Goal: Task Accomplishment & Management: Manage account settings

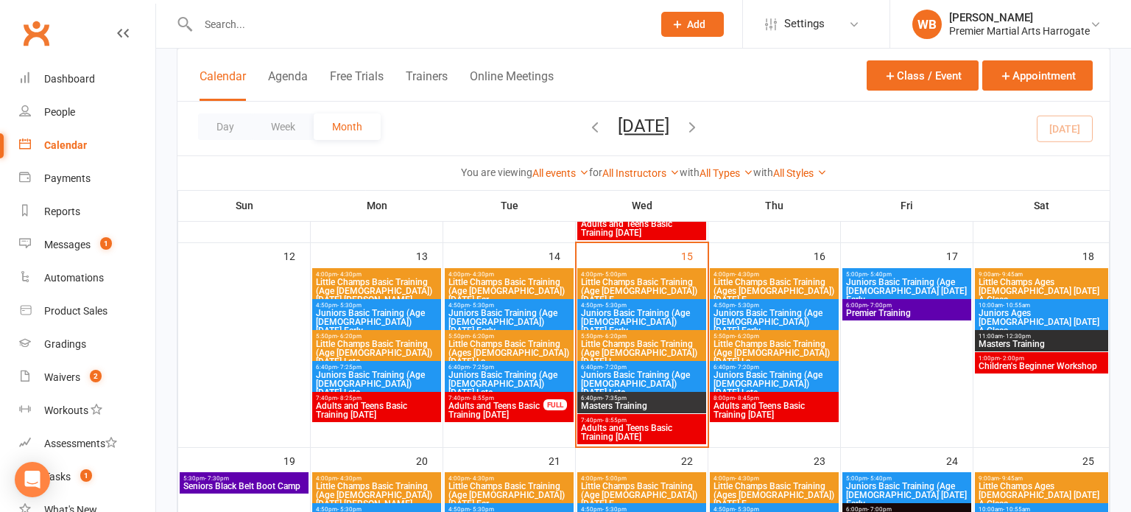
click at [661, 406] on span "Masters Training" at bounding box center [641, 405] width 123 height 9
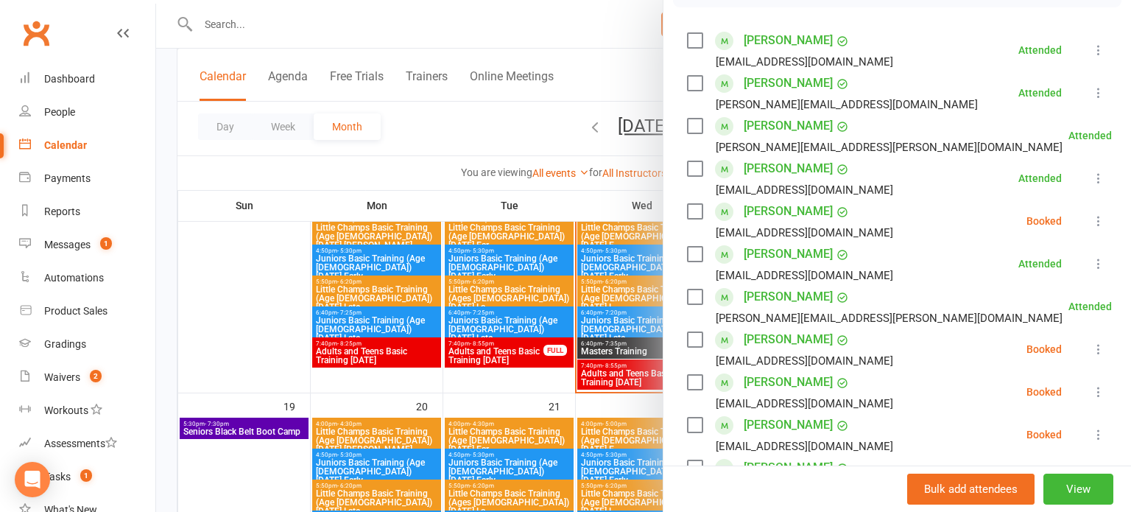
scroll to position [246, 0]
click at [1105, 223] on icon at bounding box center [1098, 220] width 15 height 15
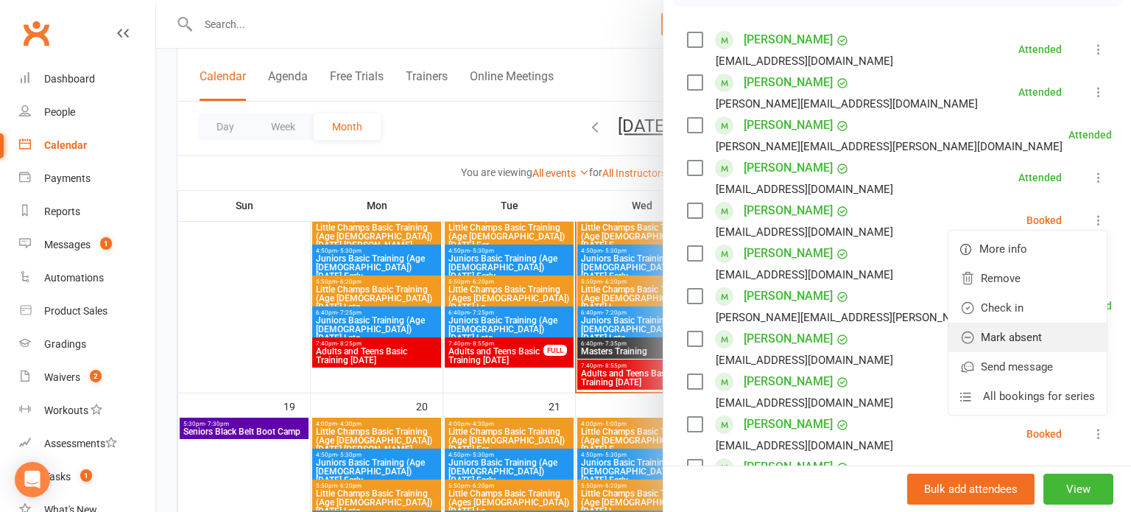
click at [1023, 333] on link "Mark absent" at bounding box center [1027, 337] width 158 height 29
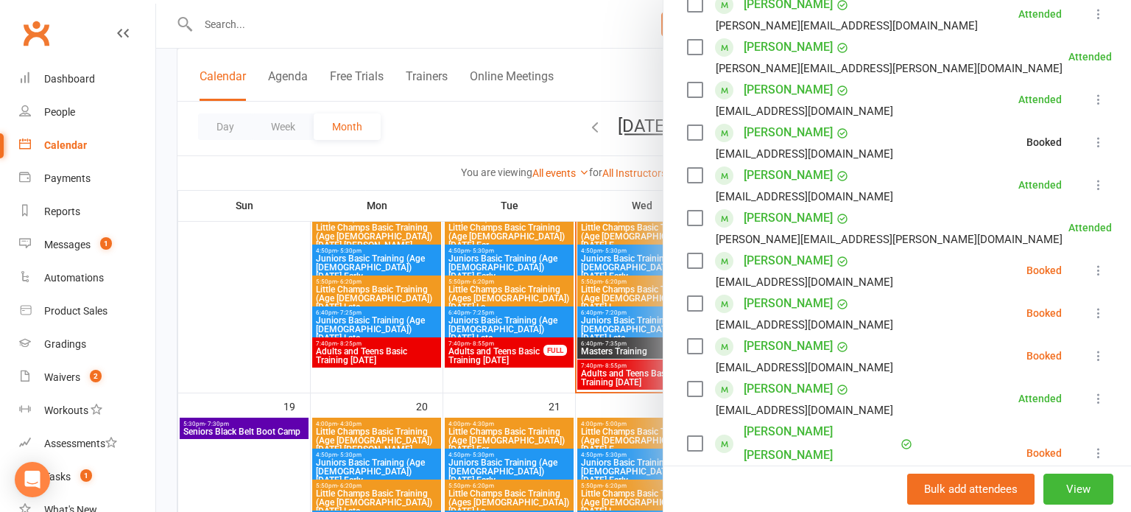
scroll to position [328, 0]
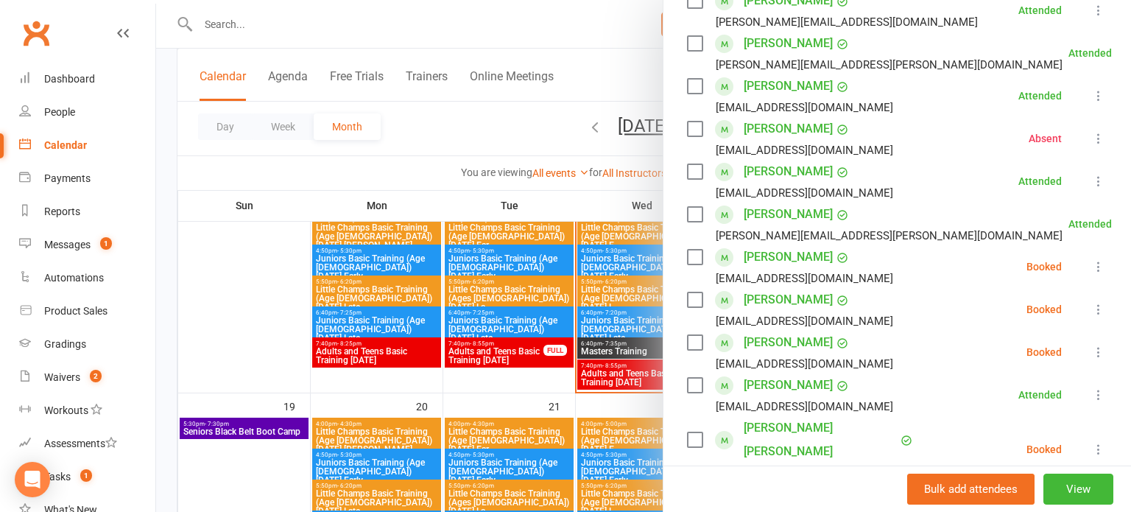
click at [1091, 269] on icon at bounding box center [1098, 266] width 15 height 15
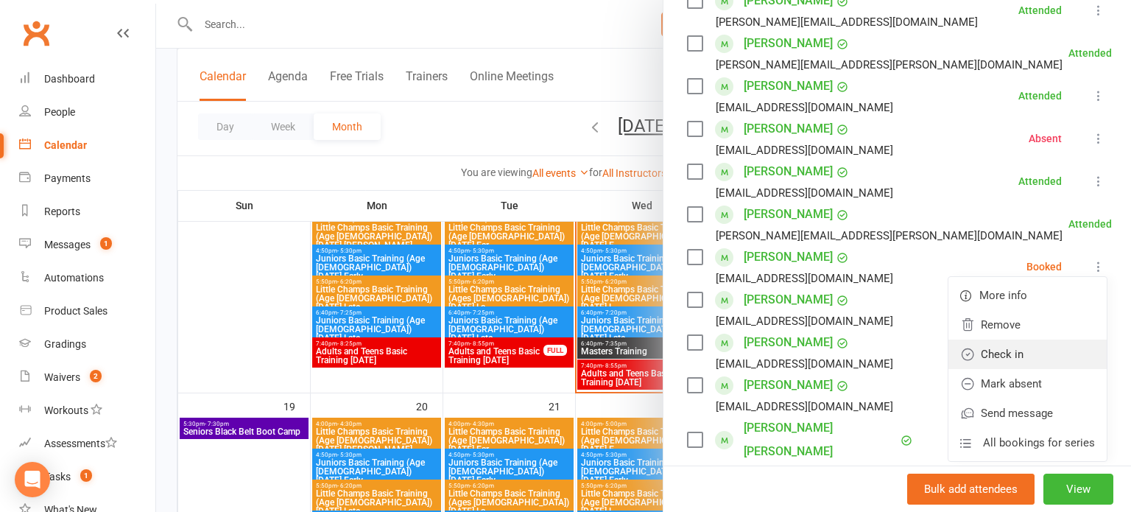
click at [1044, 356] on link "Check in" at bounding box center [1027, 353] width 158 height 29
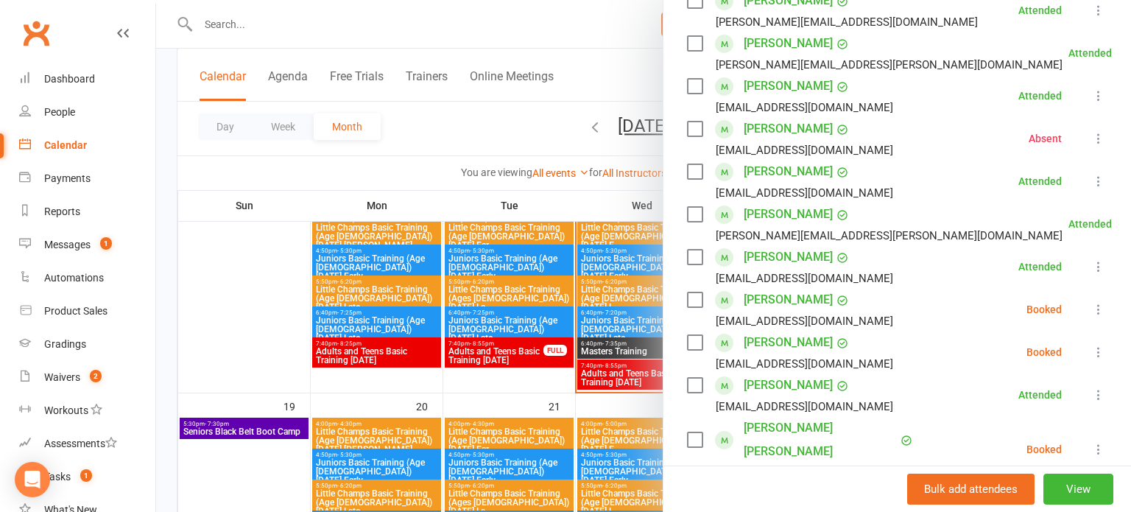
click at [1093, 314] on icon at bounding box center [1098, 309] width 15 height 15
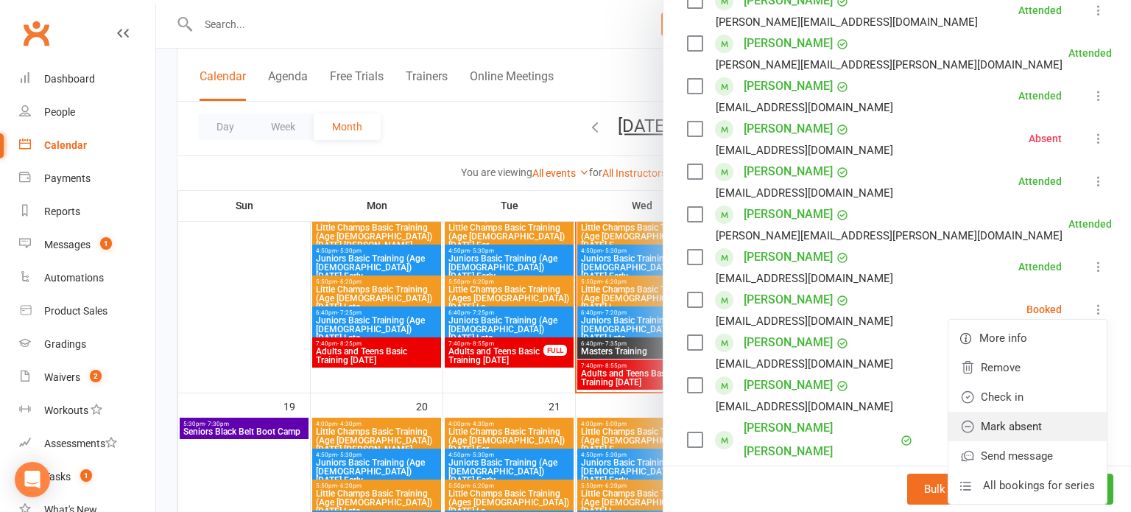
click at [1035, 421] on link "Mark absent" at bounding box center [1027, 426] width 158 height 29
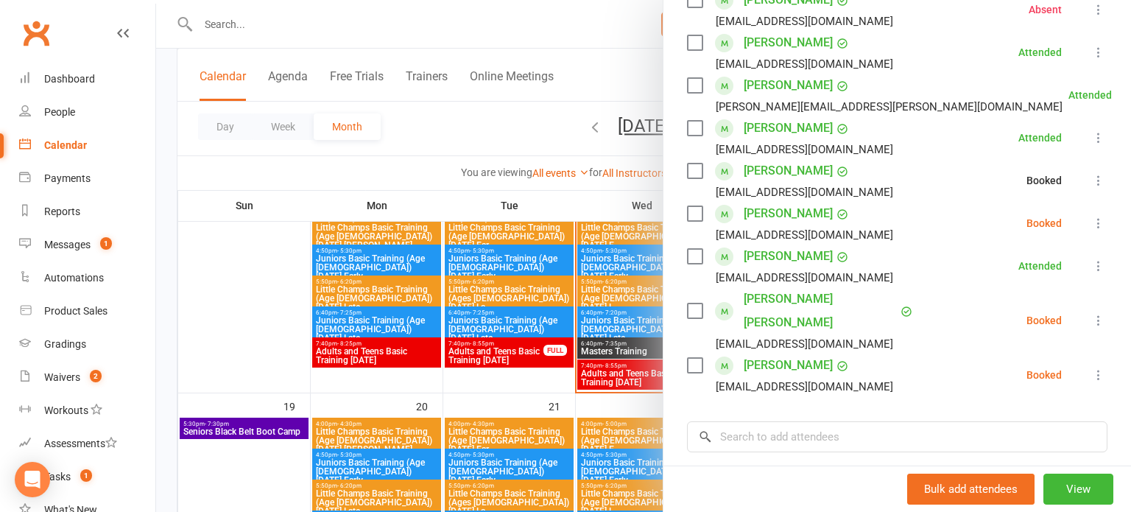
scroll to position [458, 0]
click at [1092, 219] on icon at bounding box center [1098, 221] width 15 height 15
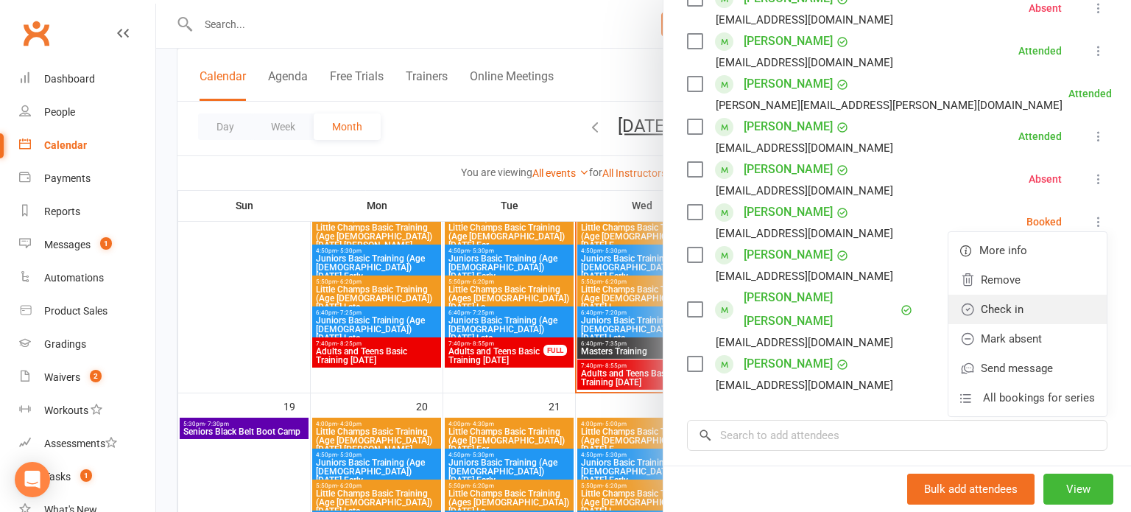
click at [1050, 295] on link "Check in" at bounding box center [1027, 309] width 158 height 29
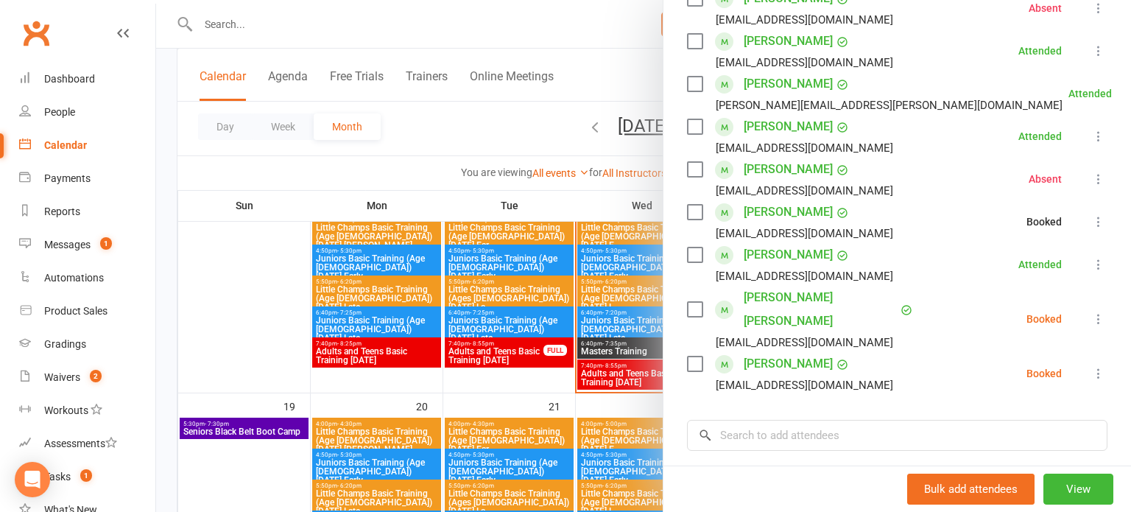
scroll to position [543, 0]
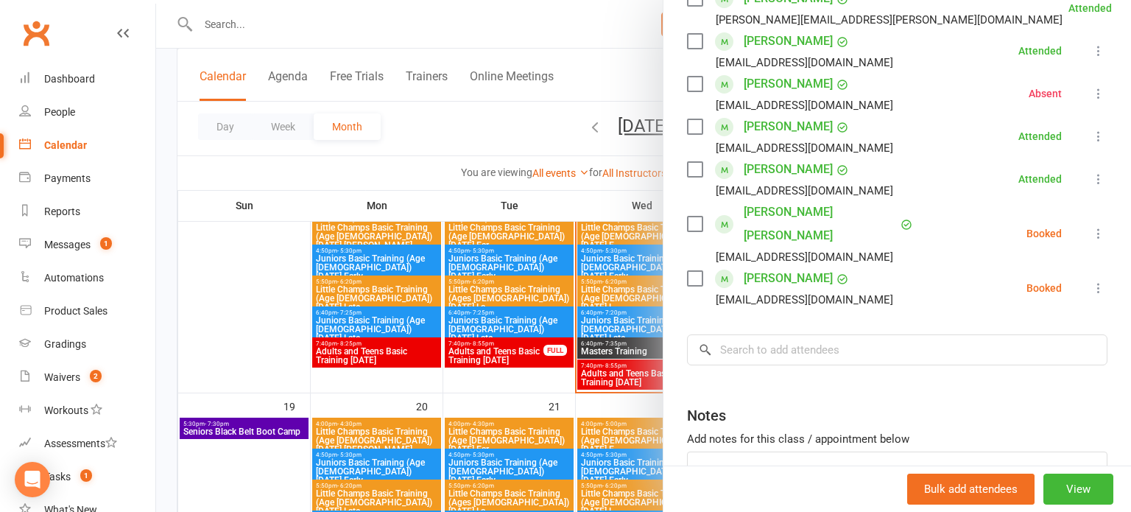
click at [1099, 226] on icon at bounding box center [1098, 233] width 15 height 15
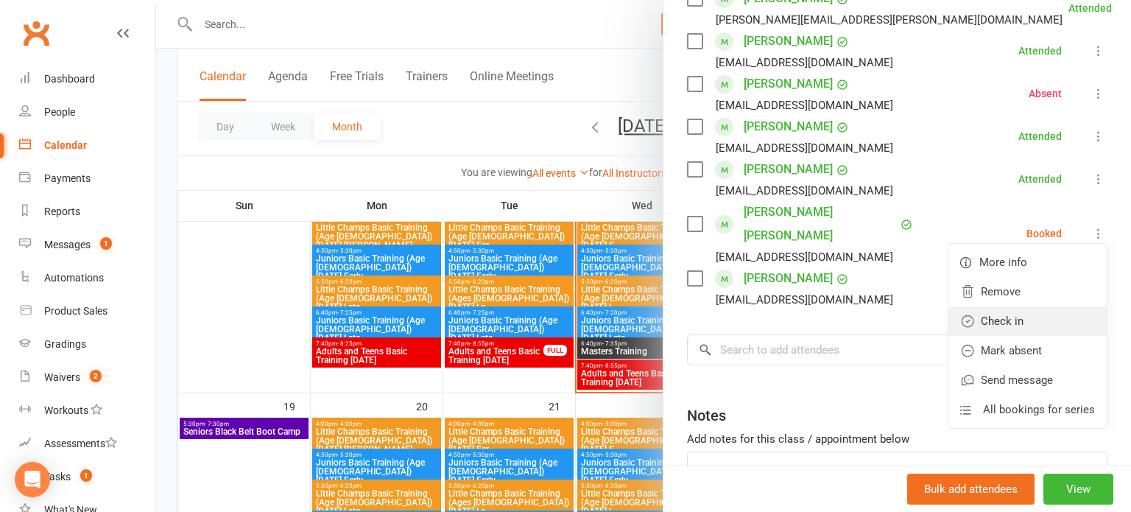
click at [1045, 319] on link "Check in" at bounding box center [1027, 320] width 158 height 29
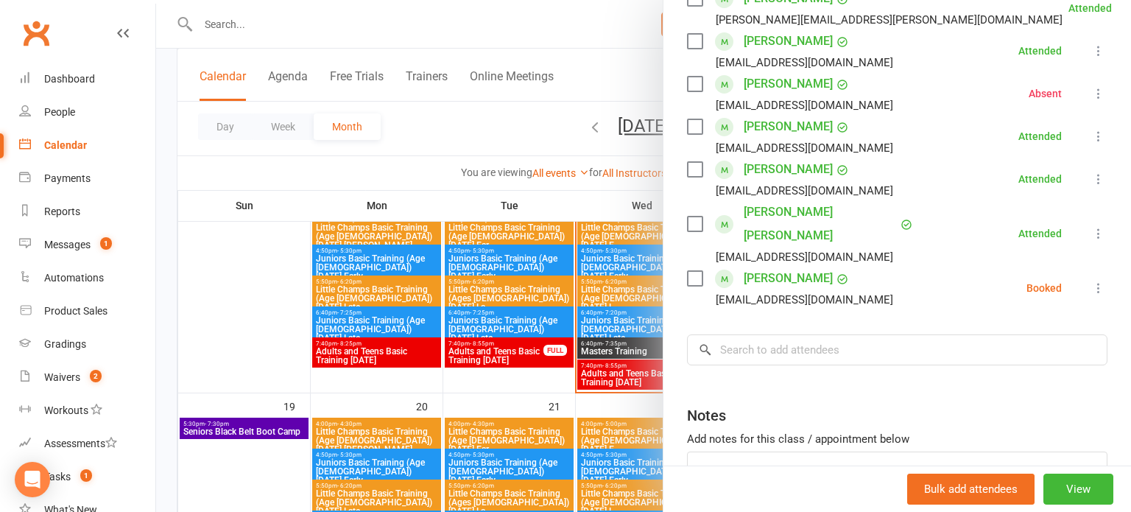
click at [1102, 281] on icon at bounding box center [1098, 288] width 15 height 15
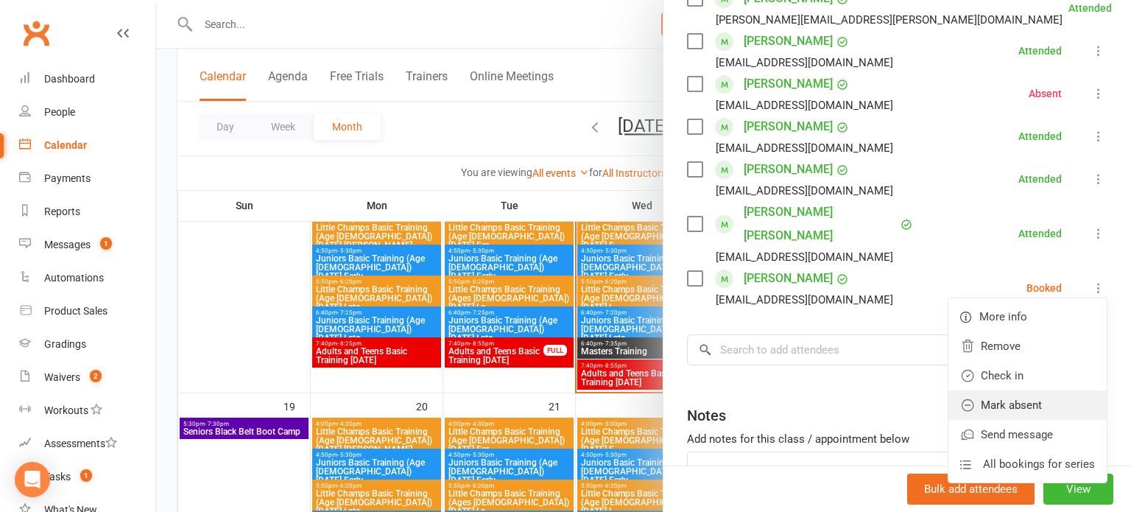
click at [1008, 390] on link "Mark absent" at bounding box center [1027, 404] width 158 height 29
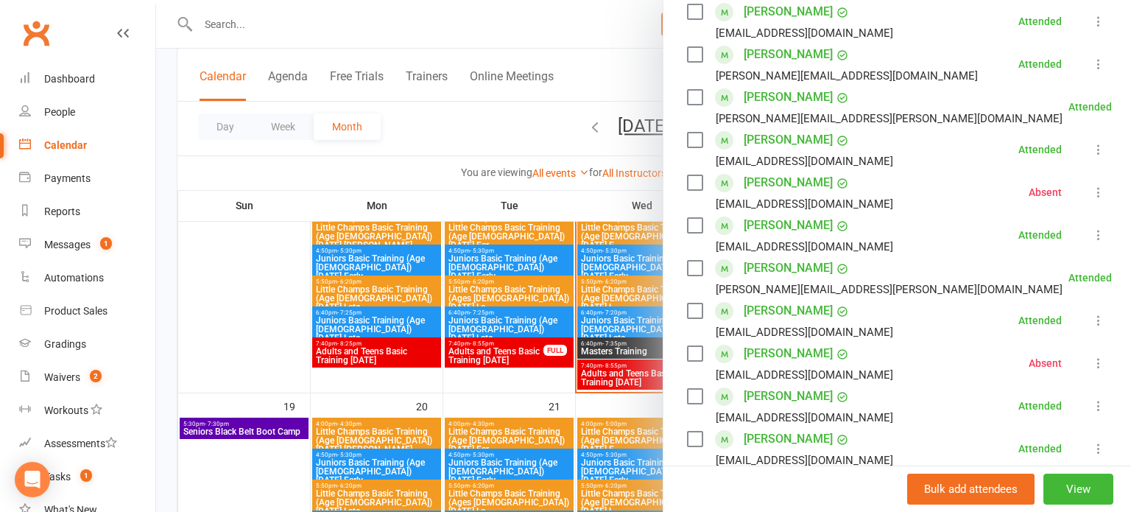
scroll to position [274, 0]
click at [1053, 248] on li "[PERSON_NAME] [EMAIL_ADDRESS][DOMAIN_NAME] Attended More info Remove [PERSON_NA…" at bounding box center [897, 235] width 420 height 43
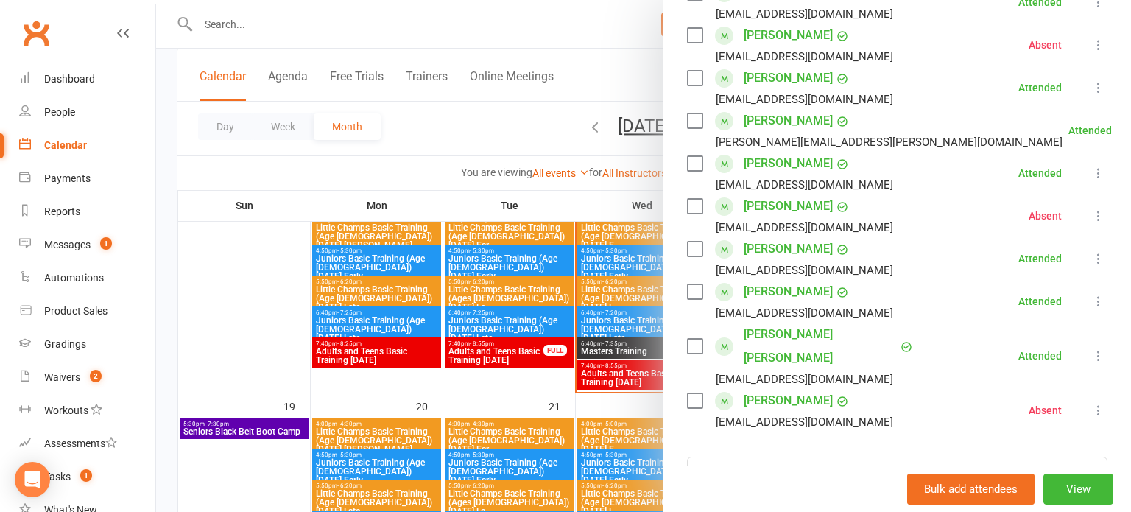
scroll to position [421, 0]
